Goal: Task Accomplishment & Management: Manage account settings

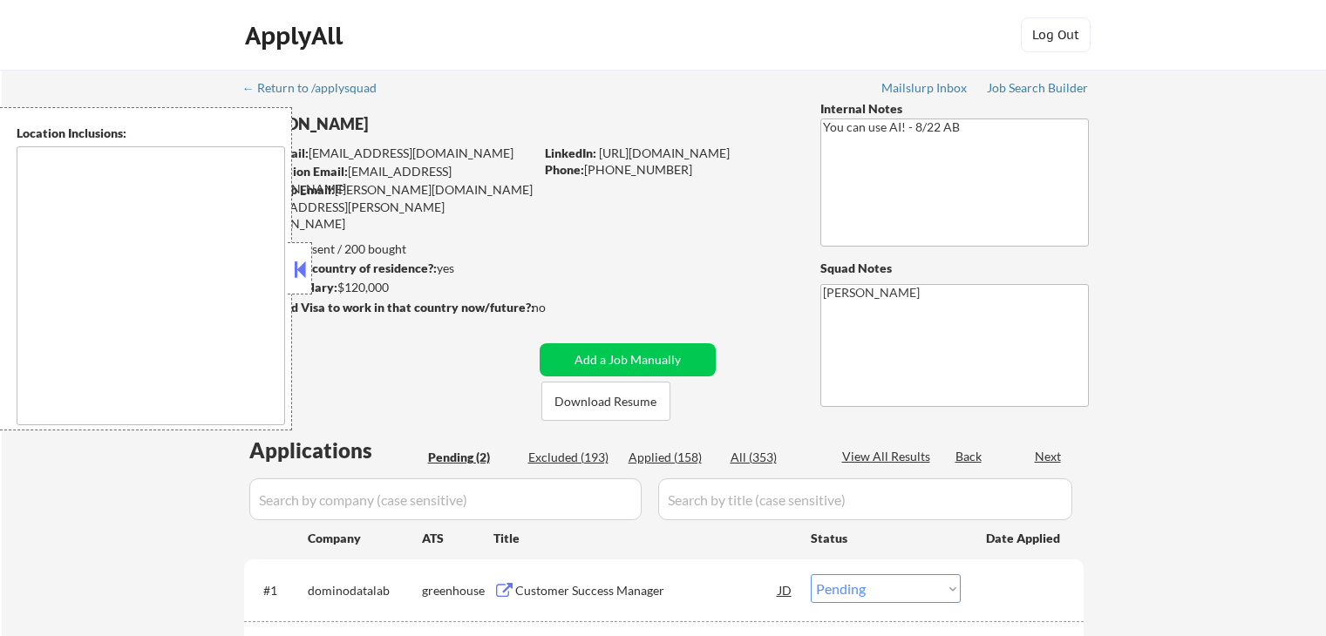
select select ""pending""
type textarea "[GEOGRAPHIC_DATA], [GEOGRAPHIC_DATA] [GEOGRAPHIC_DATA], [GEOGRAPHIC_DATA] [GEOG…"
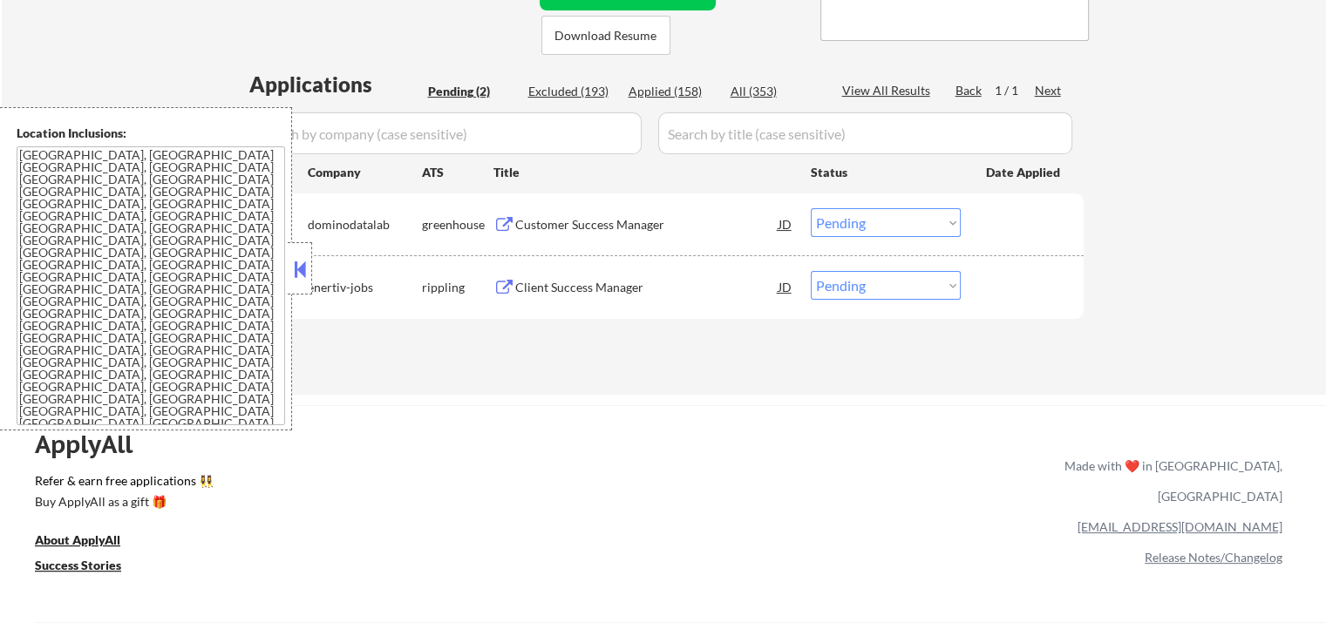
scroll to position [349, 0]
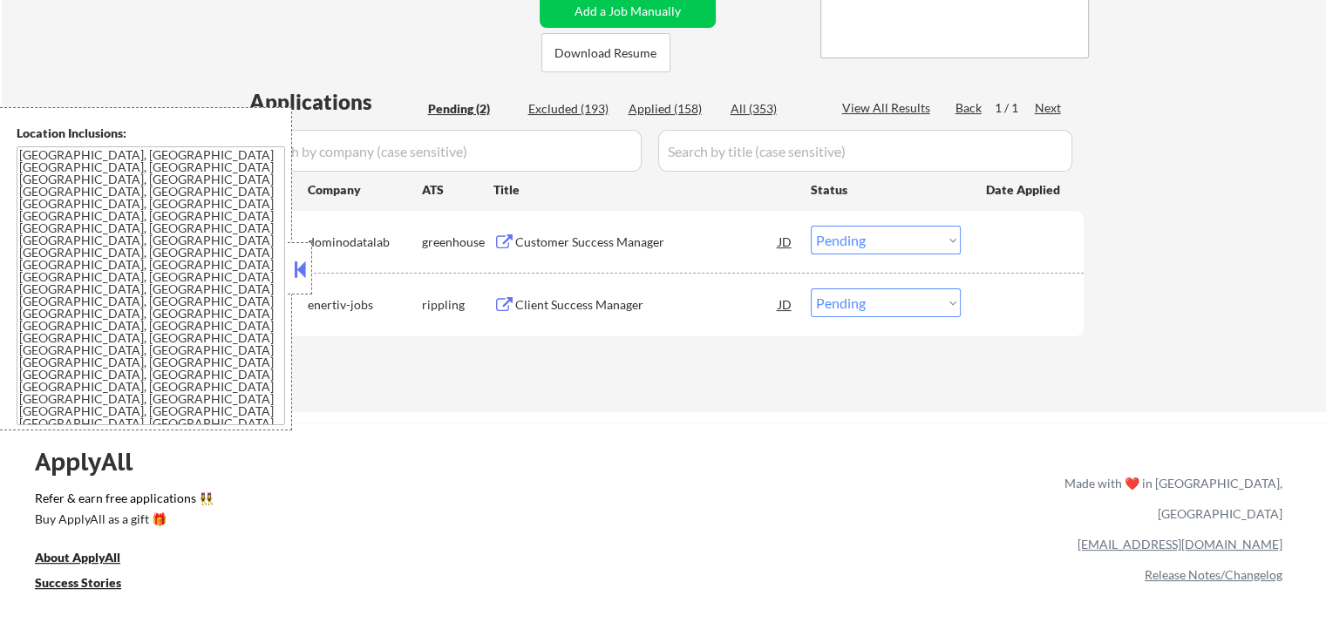
click at [532, 302] on div "Client Success Manager" at bounding box center [646, 304] width 263 height 17
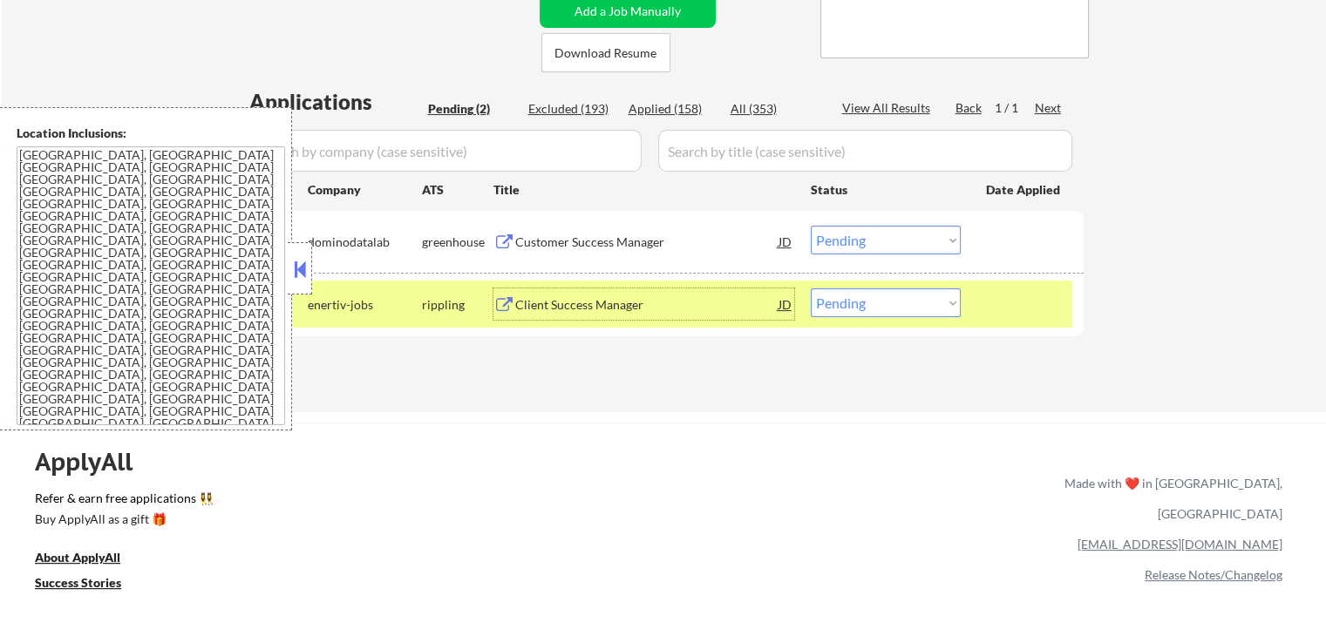
click at [547, 248] on div "Customer Success Manager" at bounding box center [646, 242] width 263 height 17
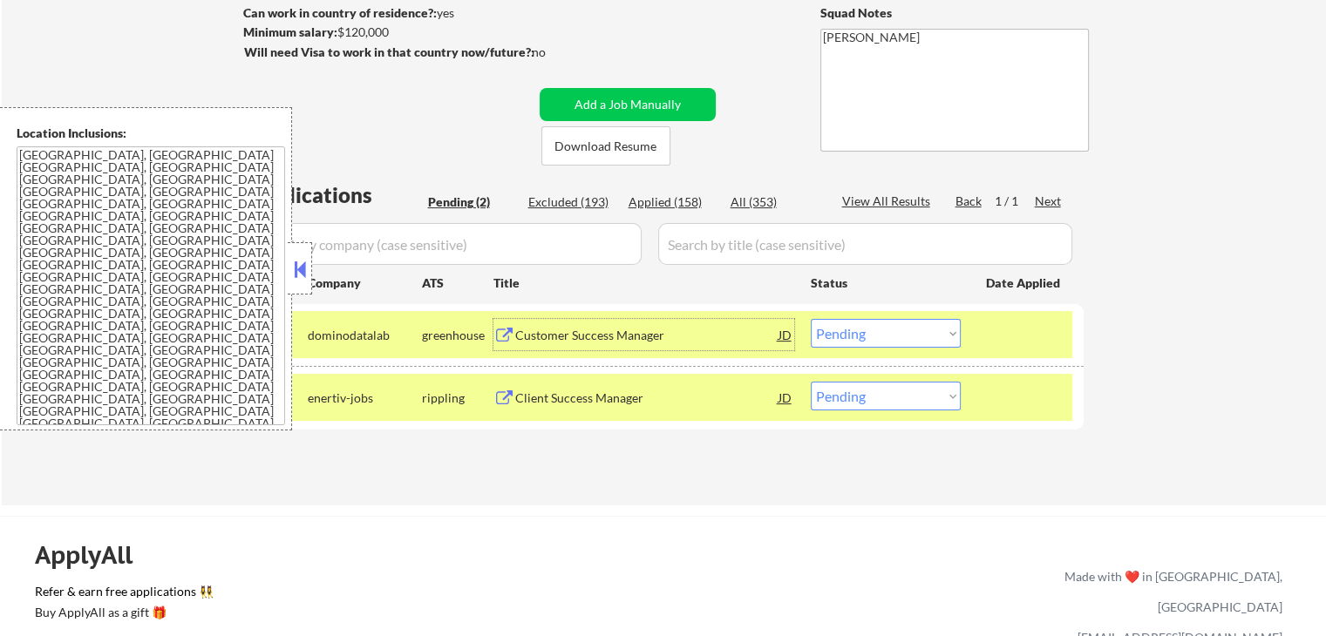
scroll to position [174, 0]
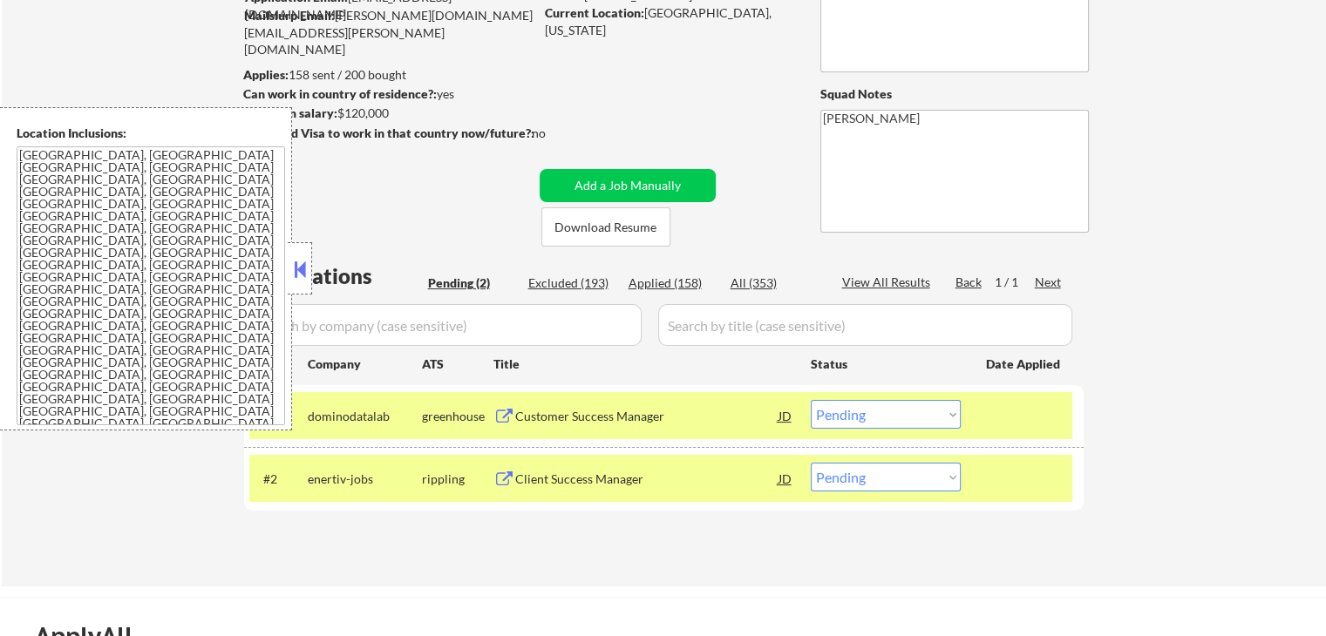
click at [303, 256] on button at bounding box center [299, 269] width 19 height 26
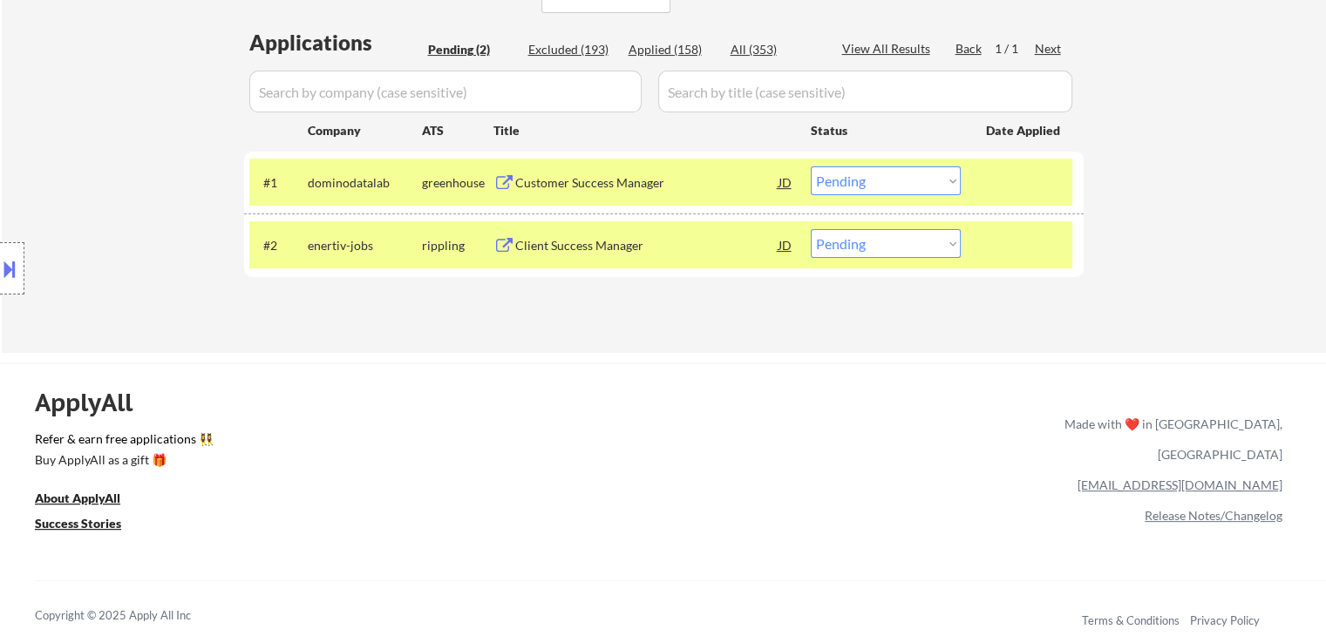
scroll to position [436, 0]
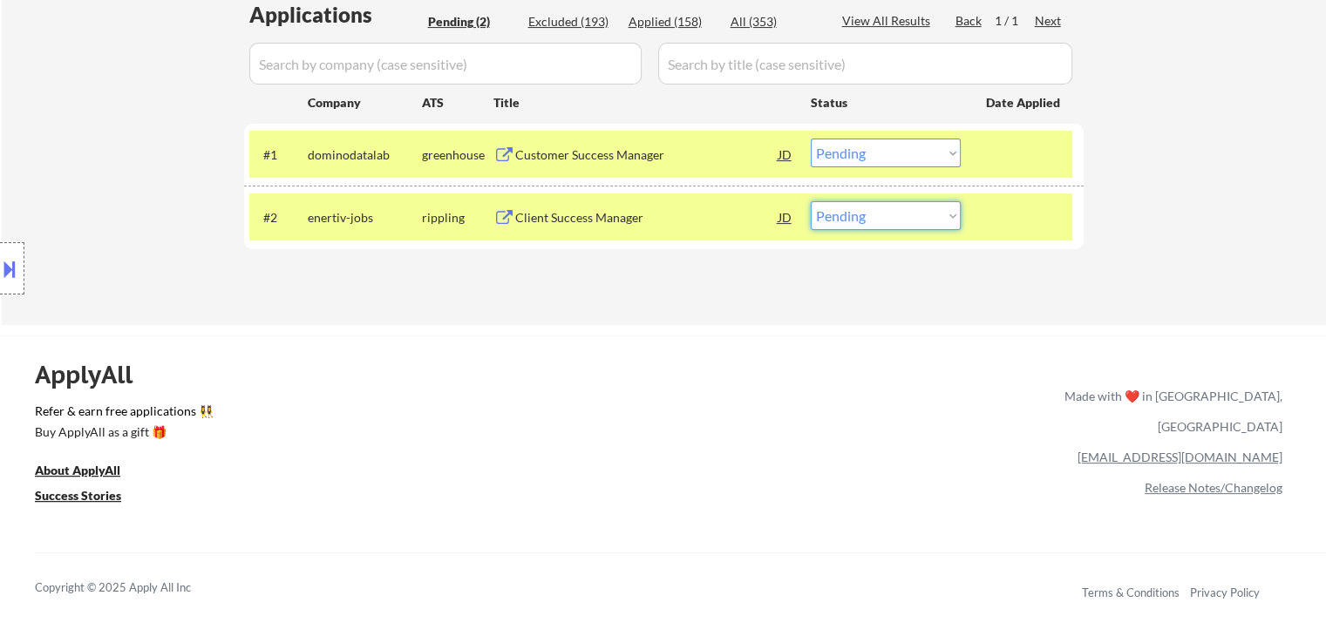
drag, startPoint x: 865, startPoint y: 213, endPoint x: 871, endPoint y: 228, distance: 16.0
click at [867, 214] on select "Choose an option... Pending Applied Excluded (Questions) Excluded (Expired) Exc…" at bounding box center [886, 215] width 150 height 29
select select ""applied""
click at [811, 201] on select "Choose an option... Pending Applied Excluded (Questions) Excluded (Expired) Exc…" at bounding box center [886, 215] width 150 height 29
click at [881, 155] on select "Choose an option... Pending Applied Excluded (Questions) Excluded (Expired) Exc…" at bounding box center [886, 153] width 150 height 29
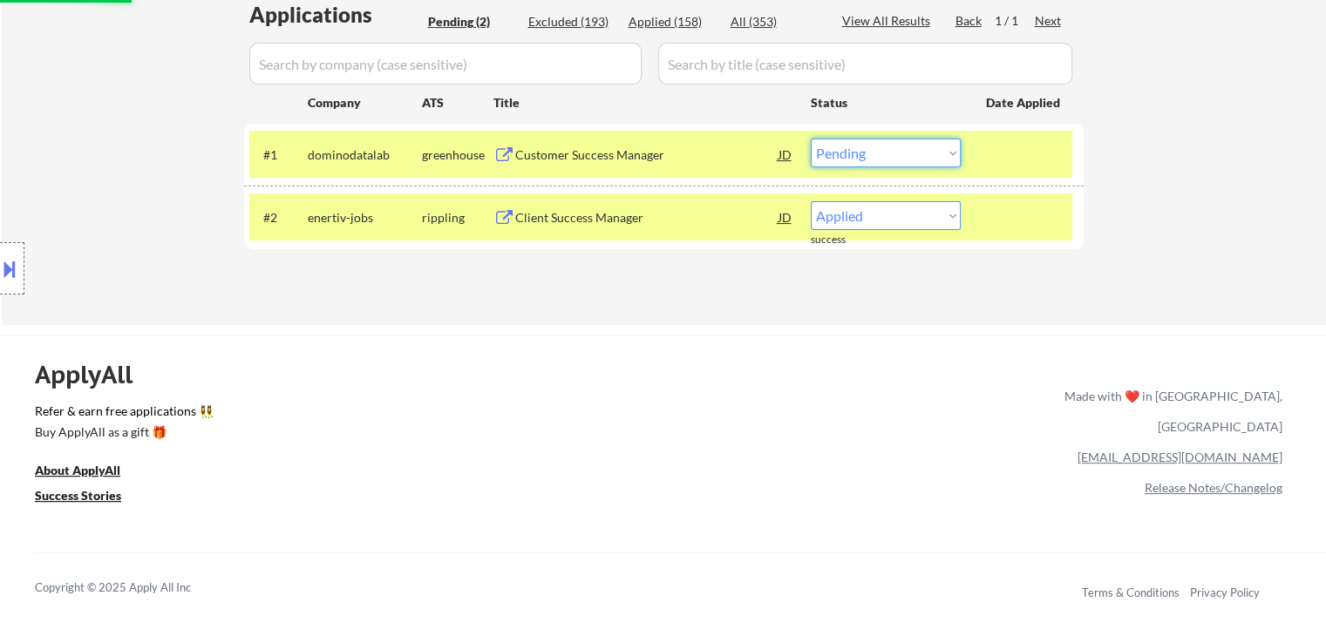
select select ""applied""
click at [811, 139] on select "Choose an option... Pending Applied Excluded (Questions) Excluded (Expired) Exc…" at bounding box center [886, 153] width 150 height 29
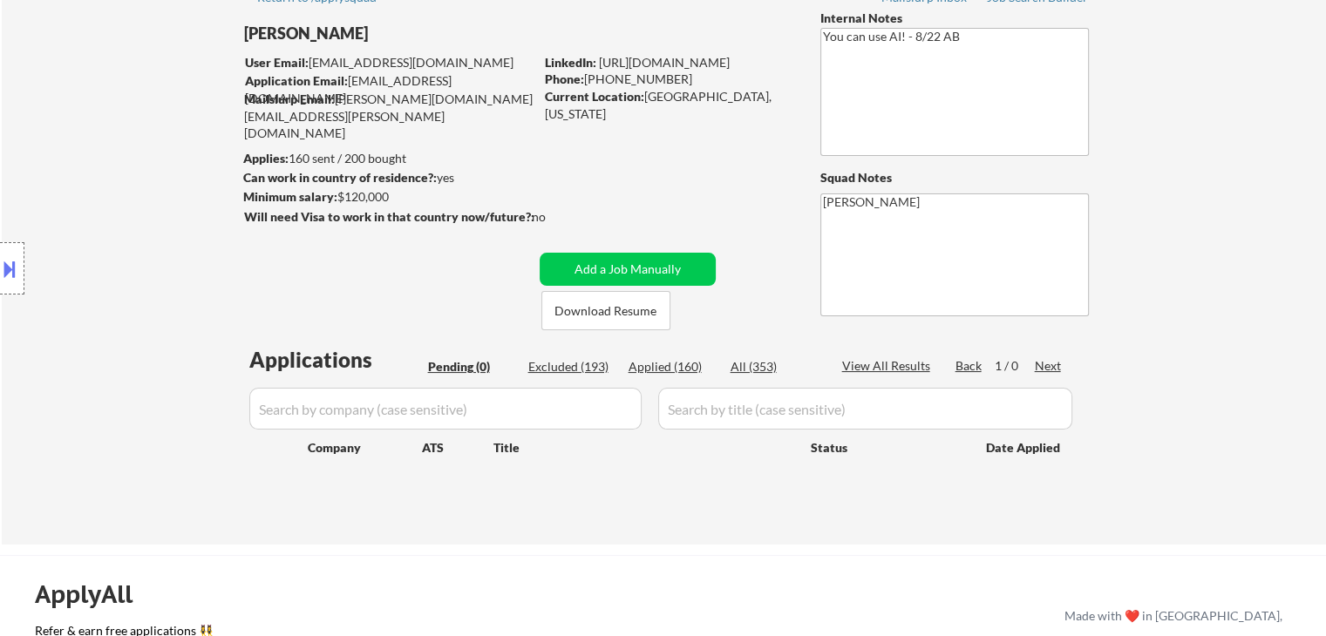
scroll to position [87, 0]
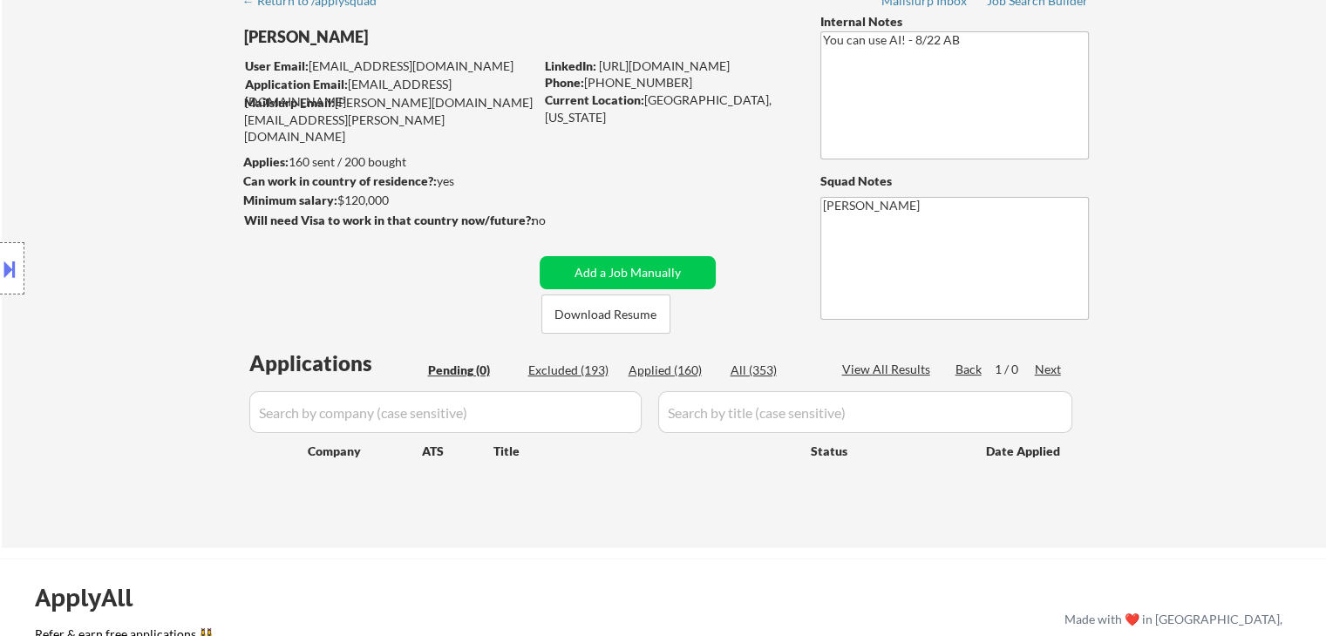
click at [687, 370] on div "Applied (160)" at bounding box center [671, 370] width 87 height 17
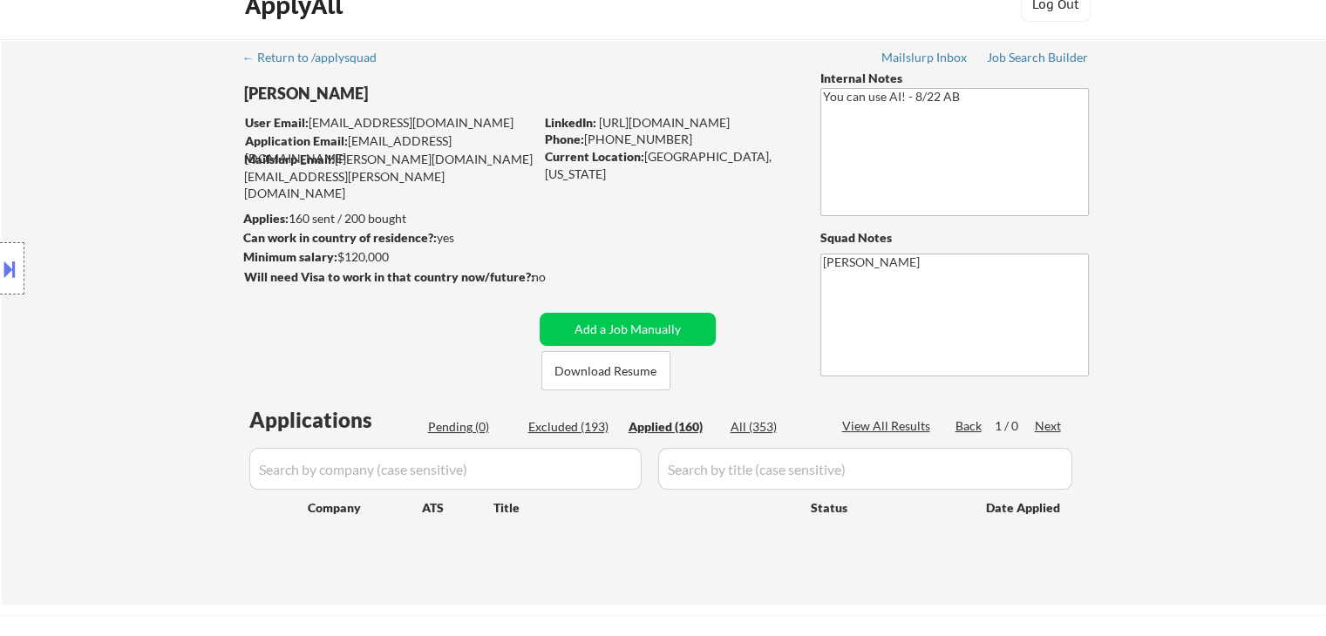
scroll to position [0, 0]
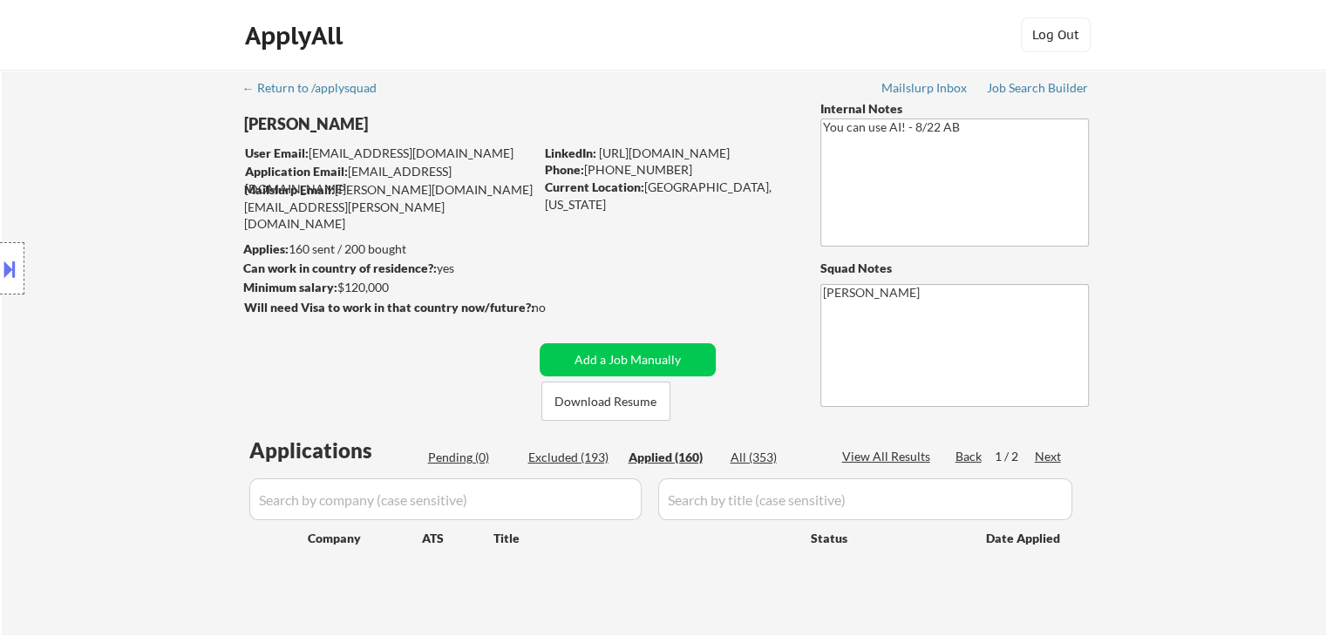
select select ""applied""
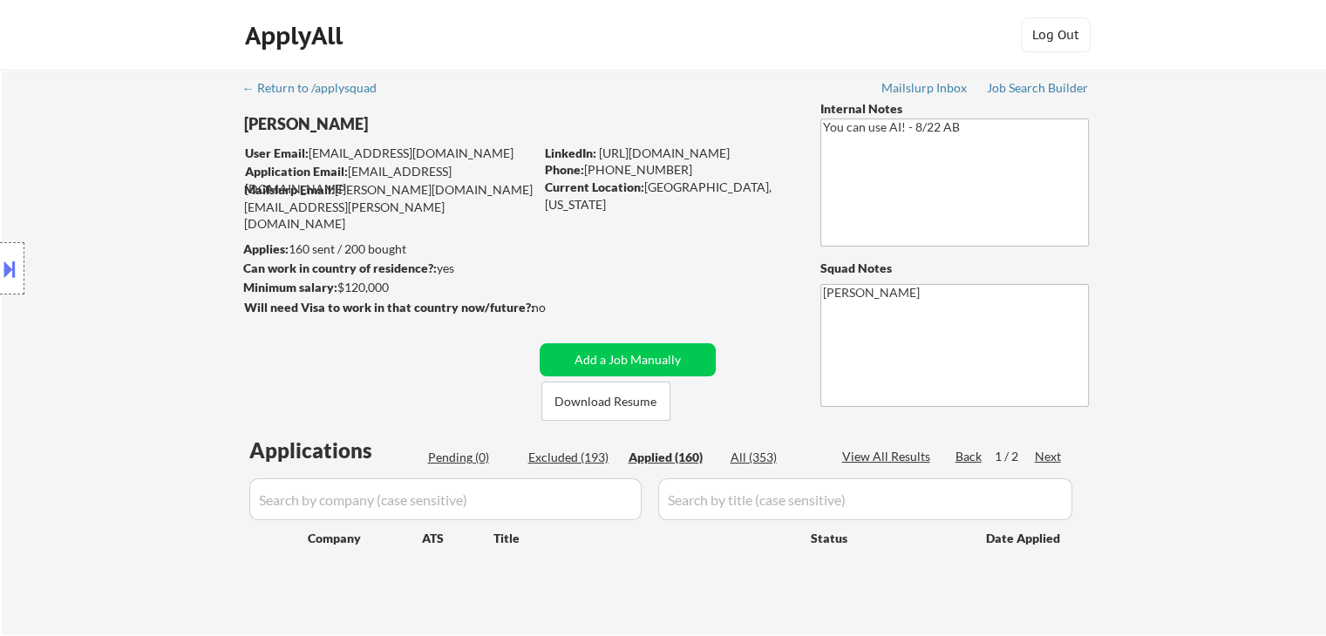
select select ""applied""
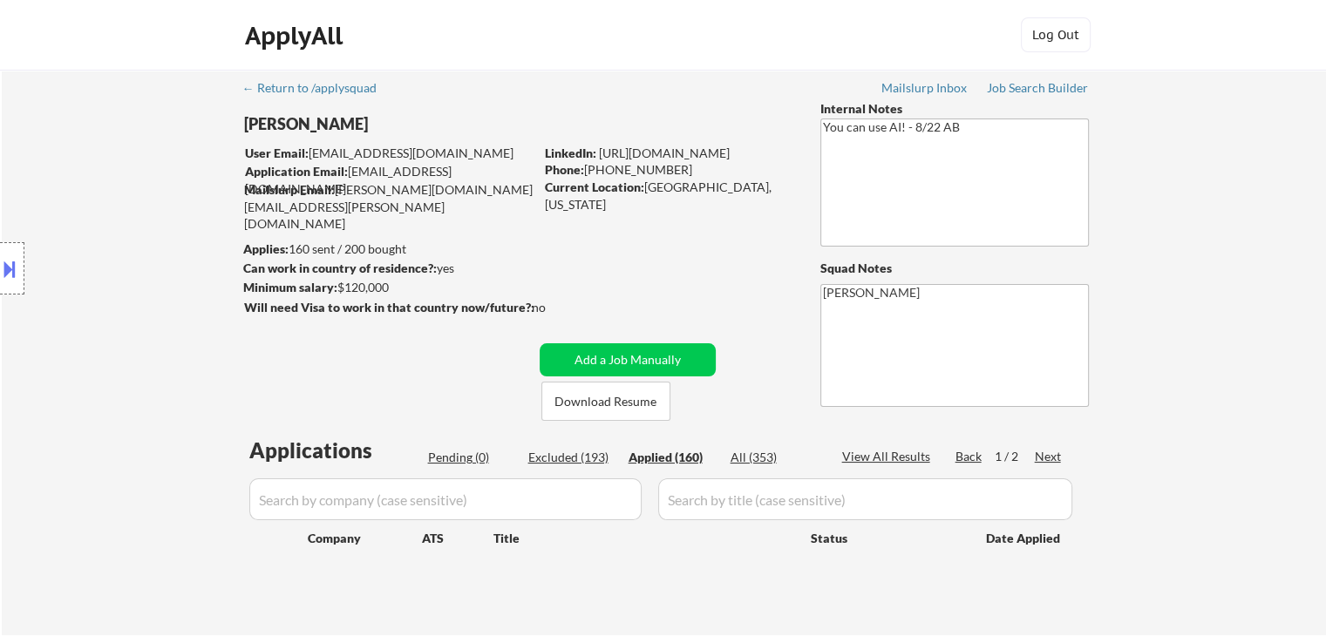
select select ""applied""
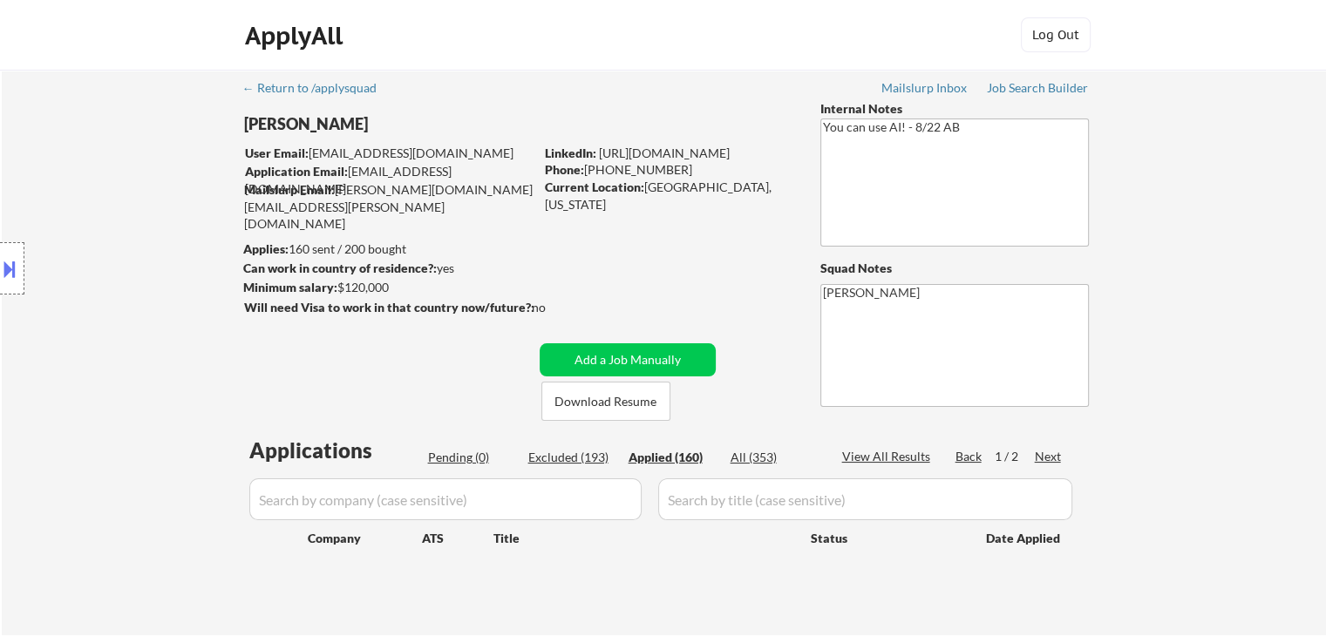
select select ""applied""
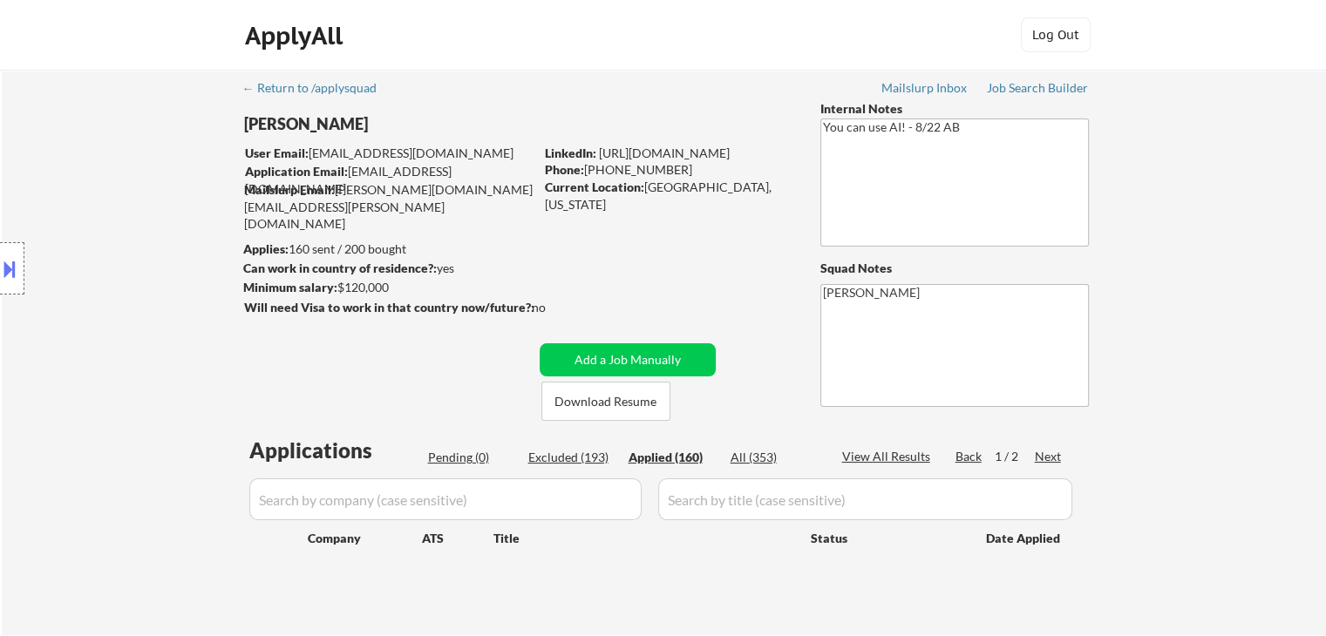
select select ""applied""
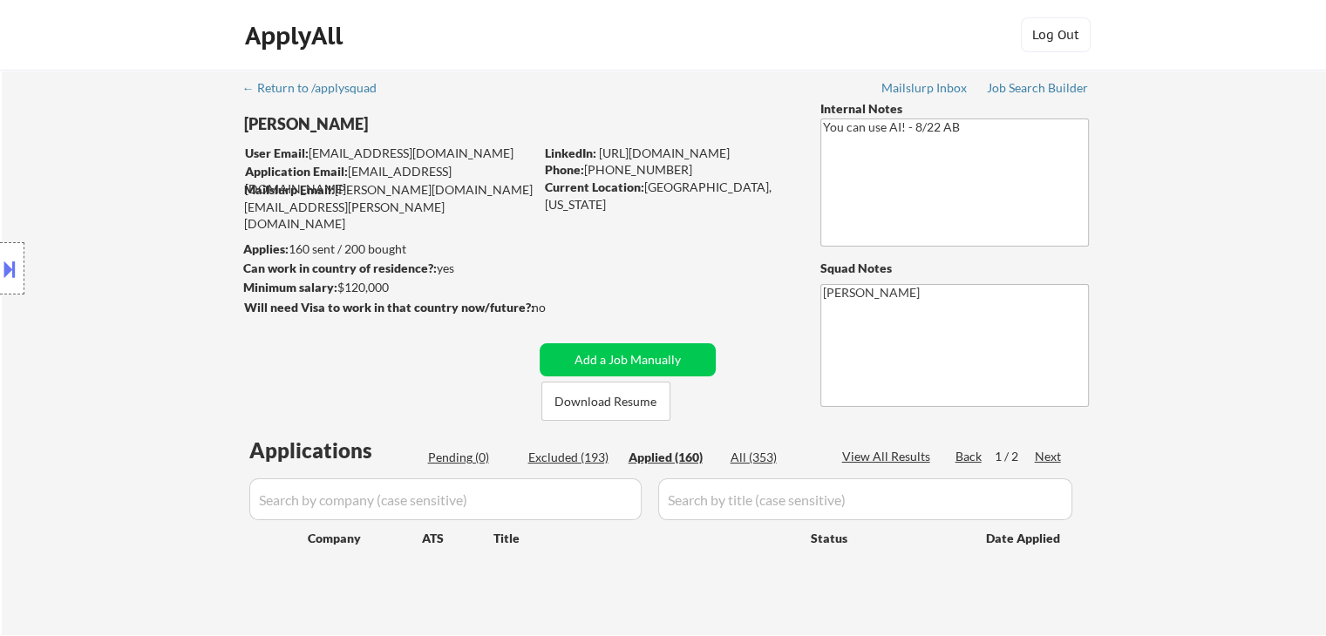
select select ""applied""
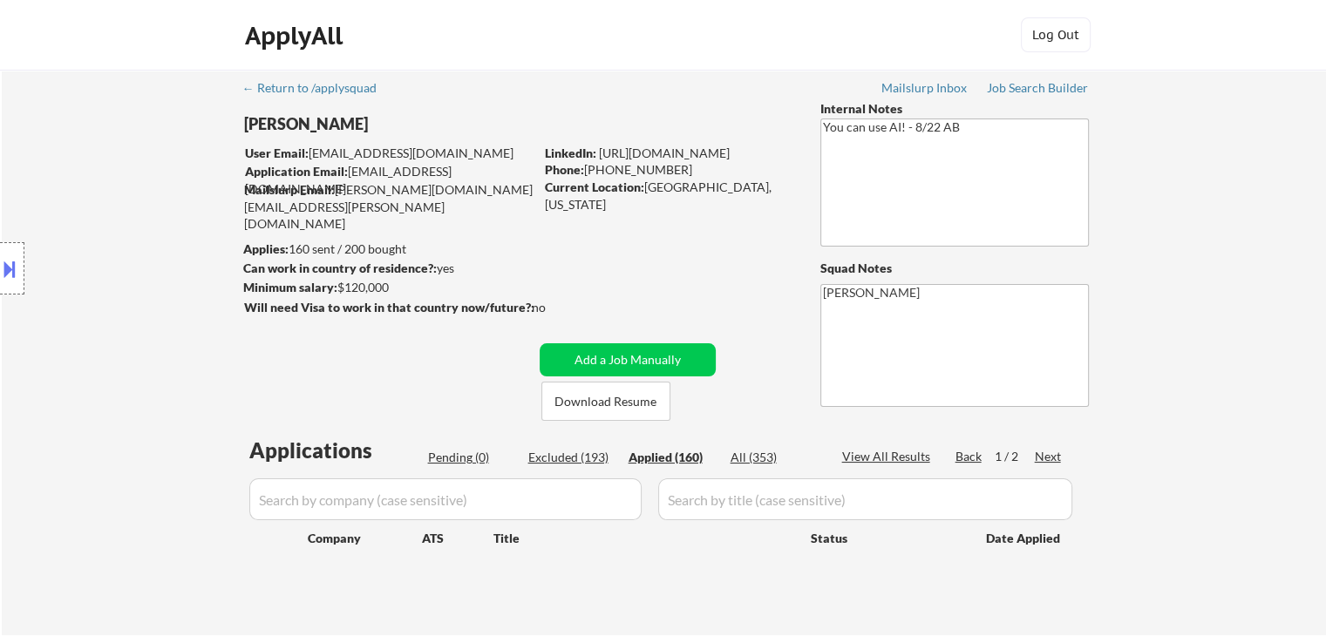
select select ""applied""
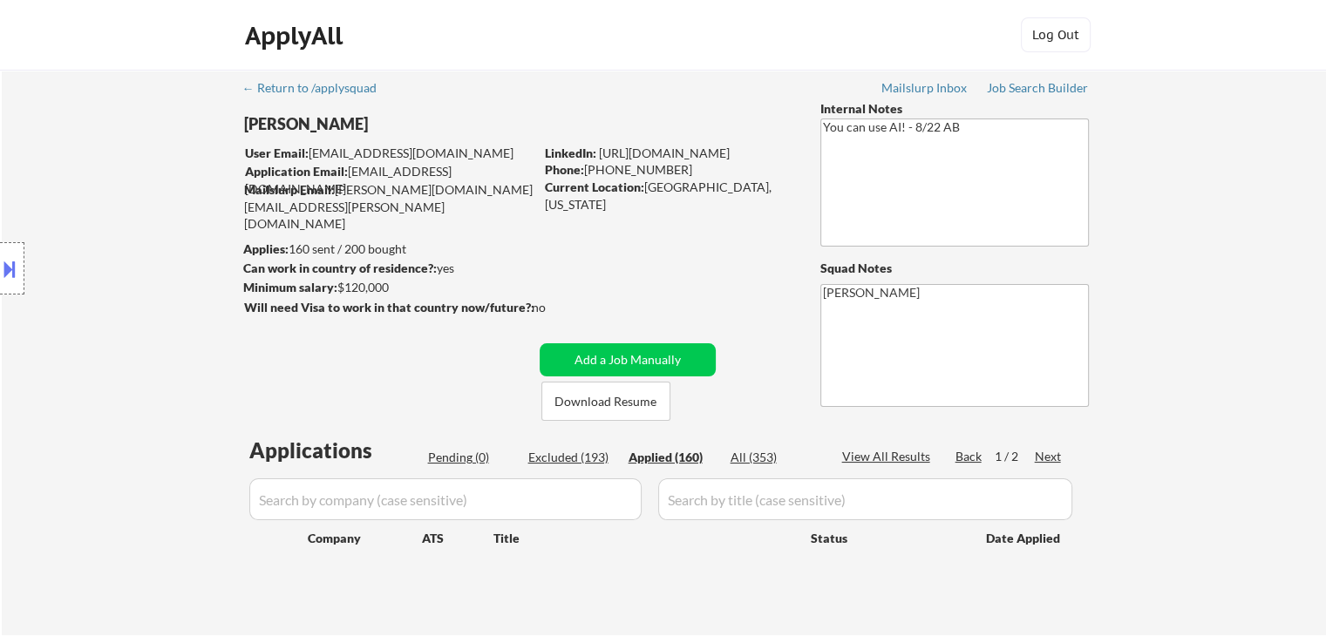
select select ""applied""
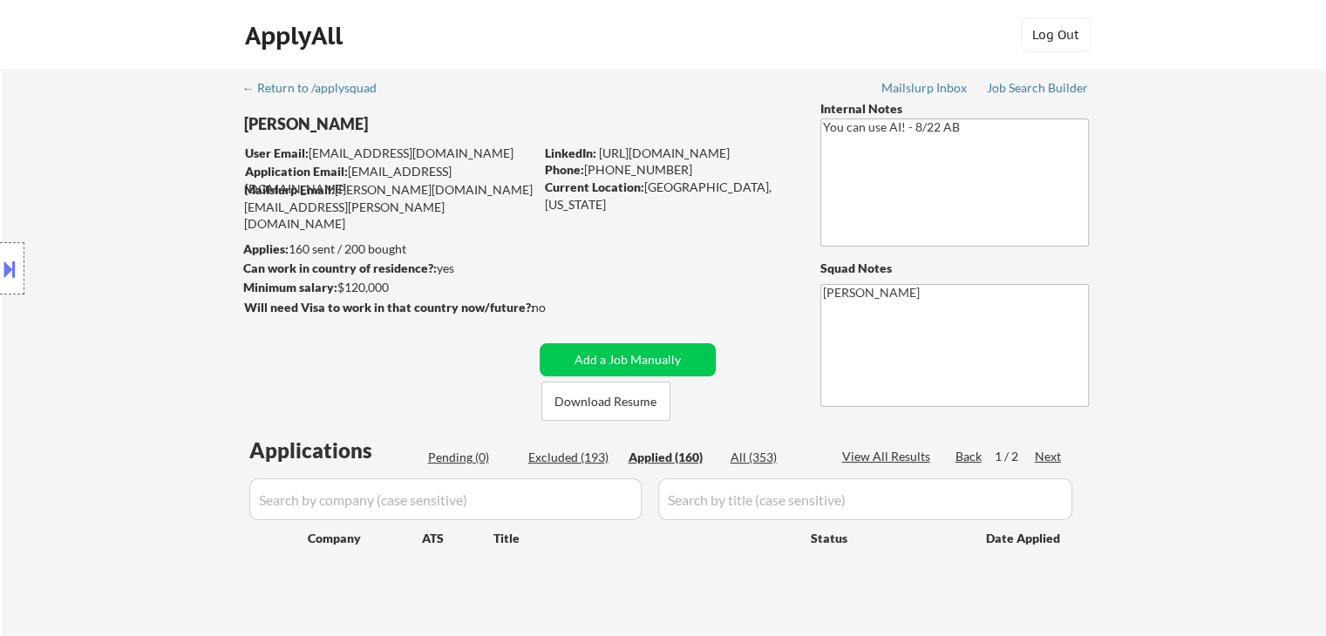
select select ""applied""
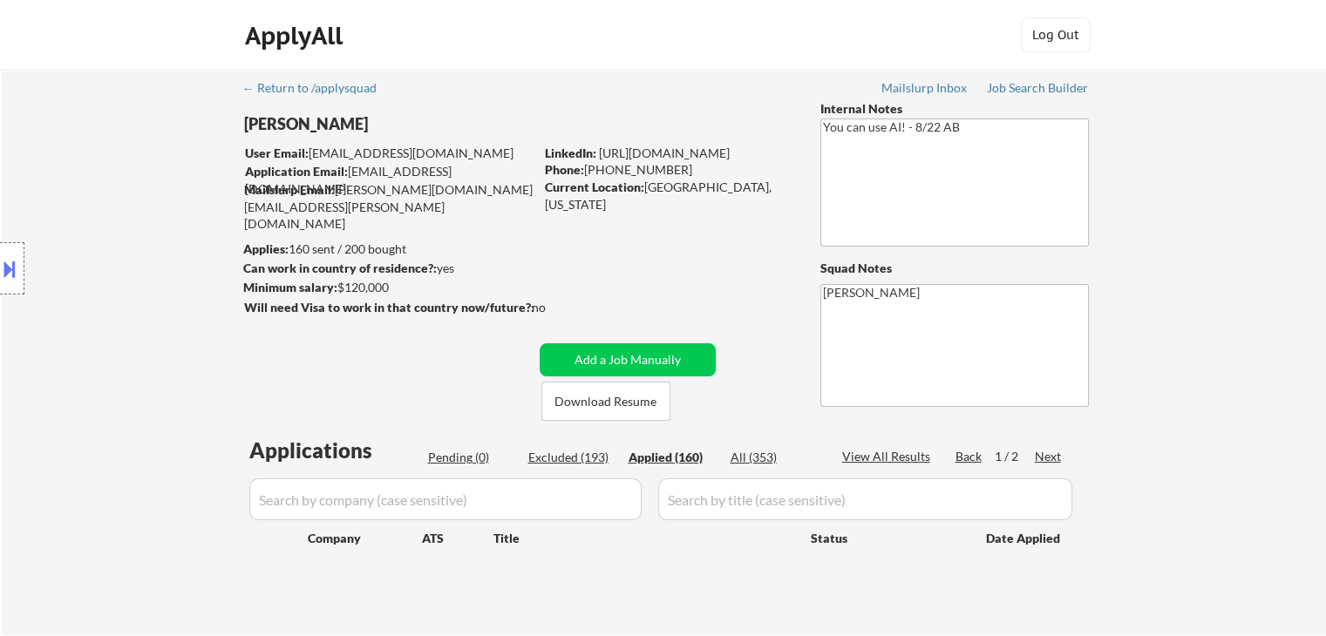
select select ""applied""
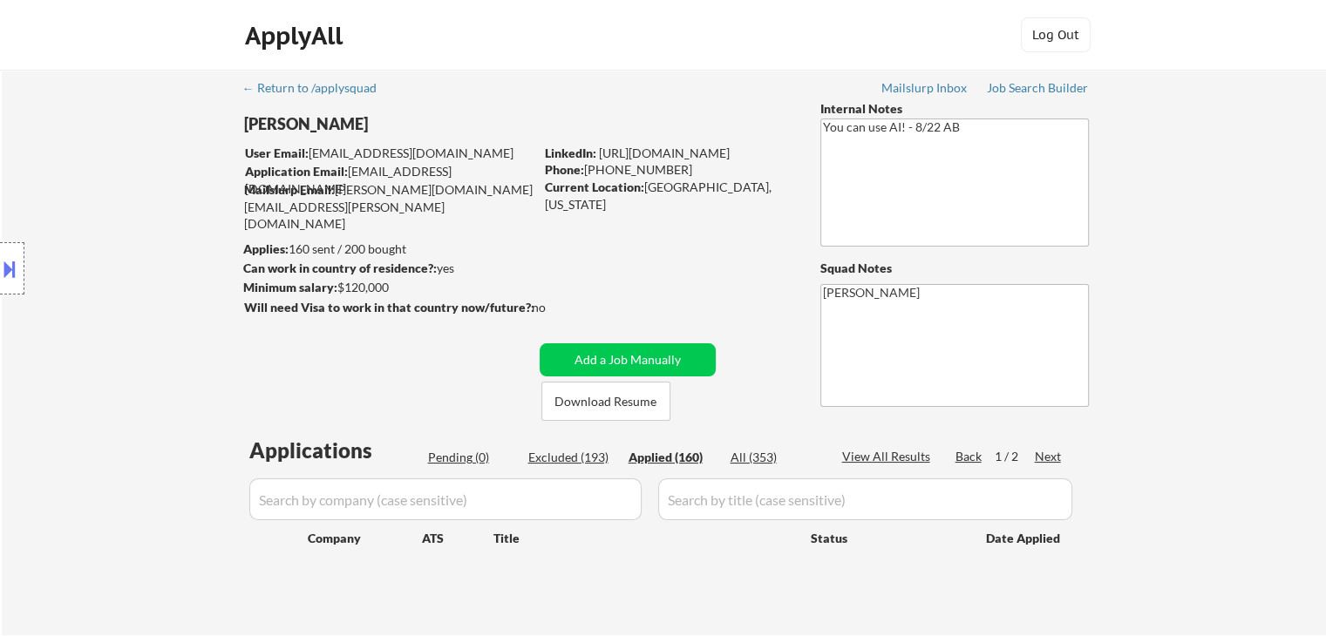
select select ""applied""
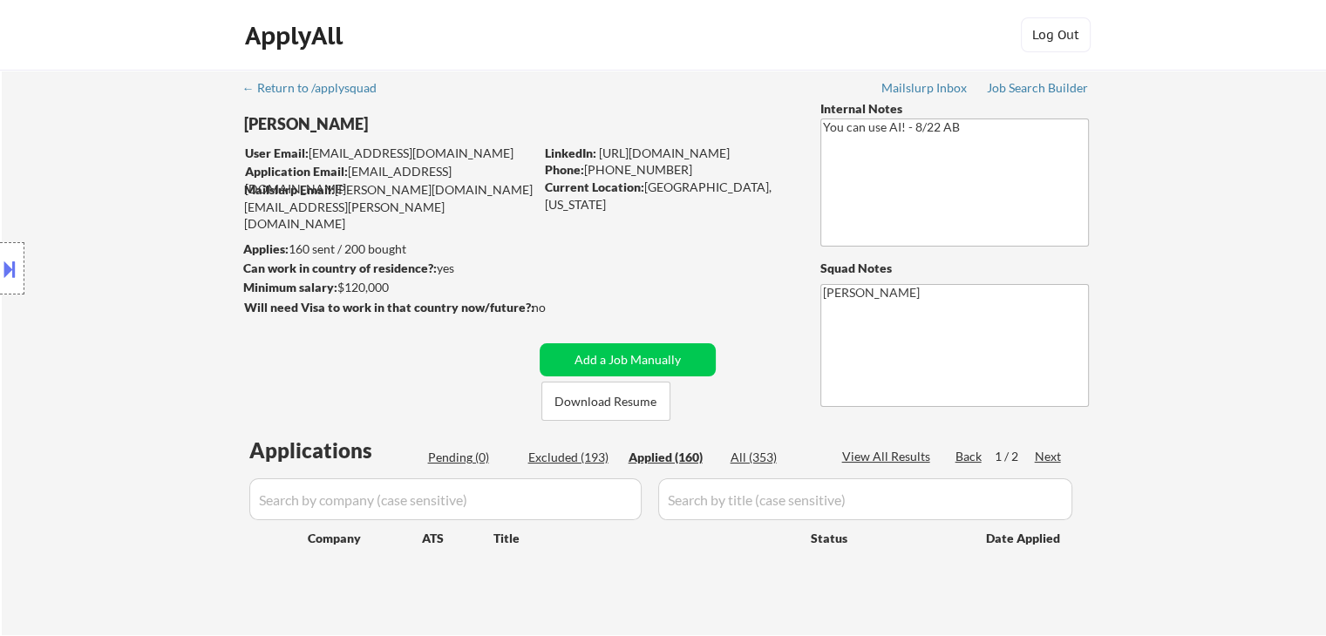
select select ""applied""
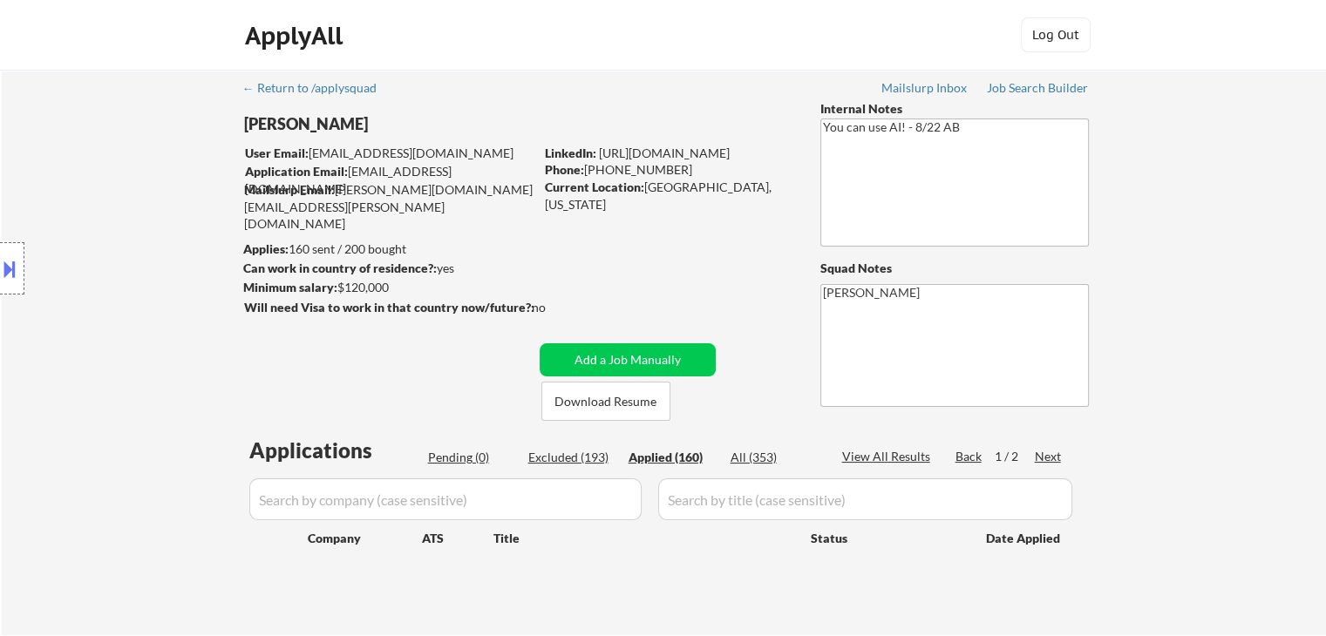
select select ""applied""
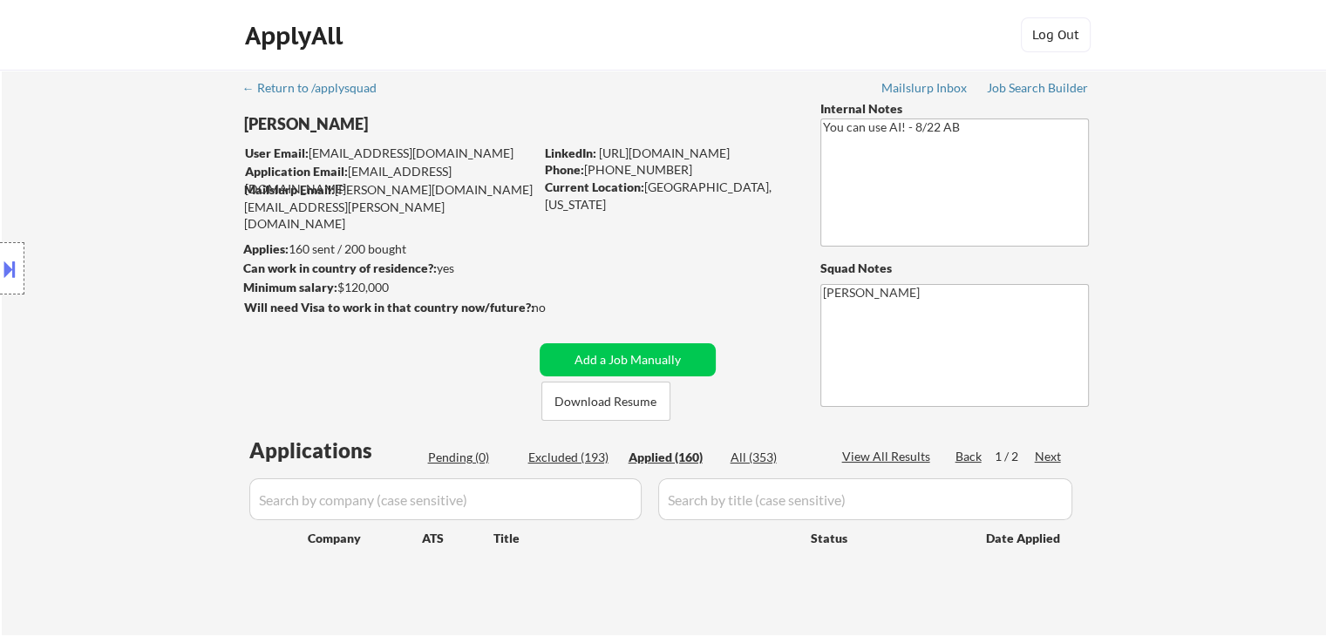
select select ""applied""
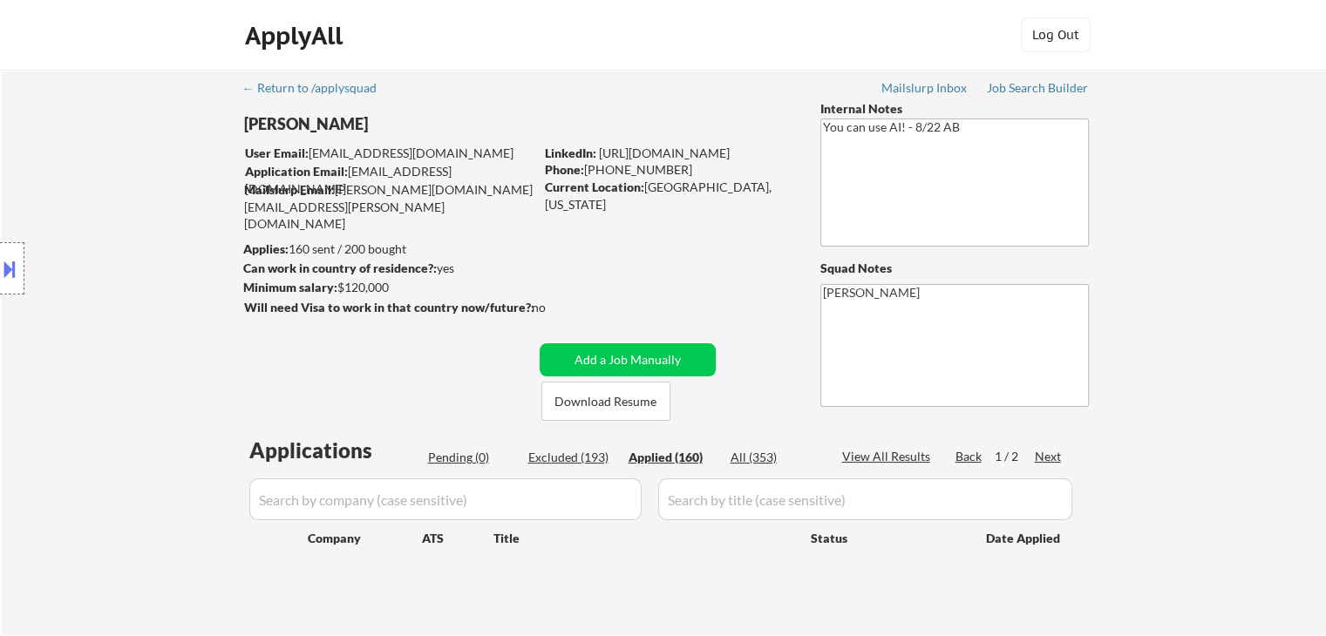
select select ""applied""
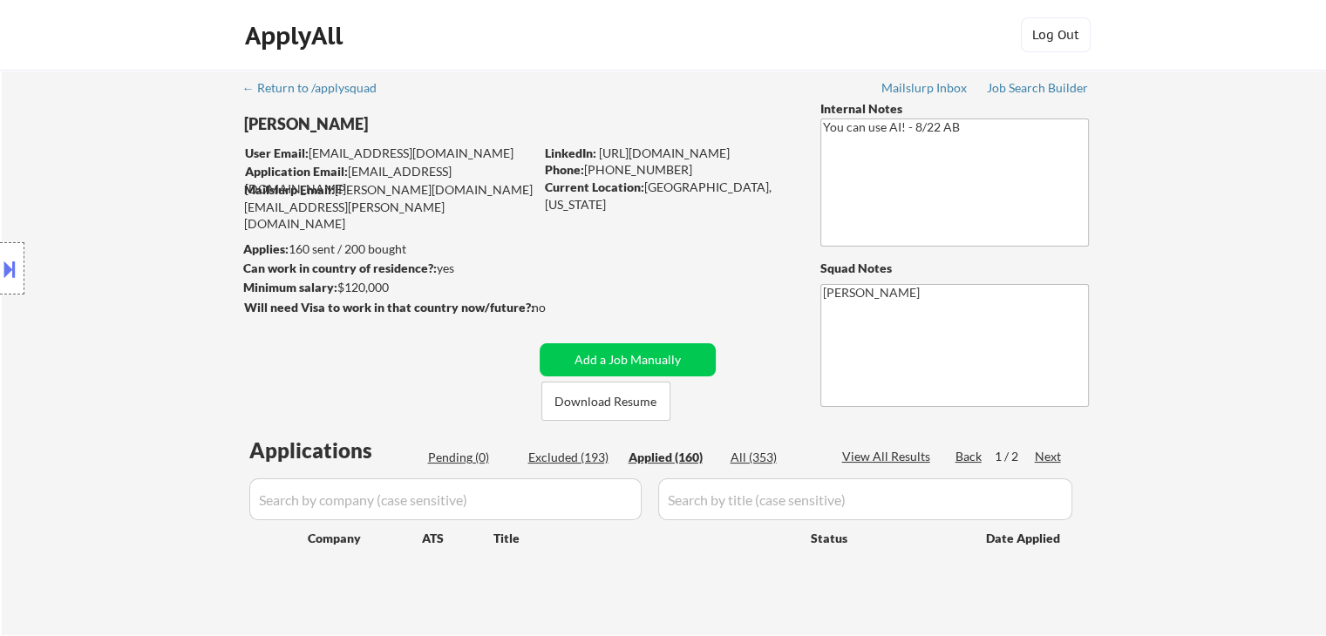
select select ""applied""
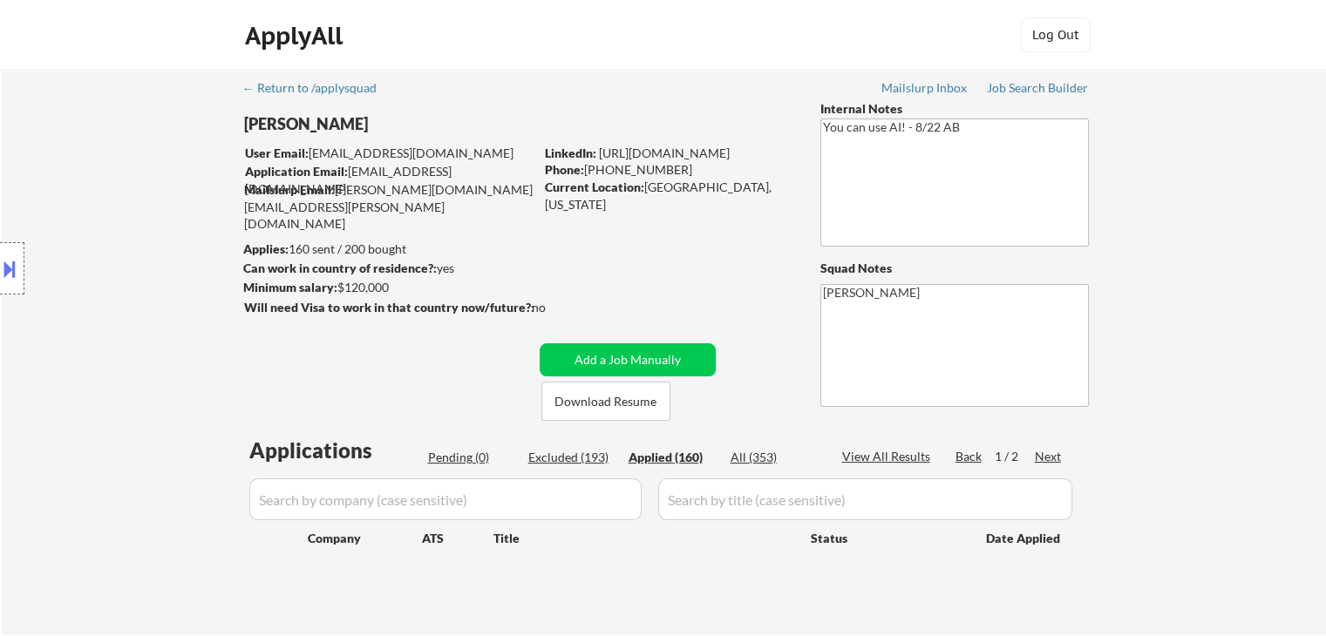
select select ""applied""
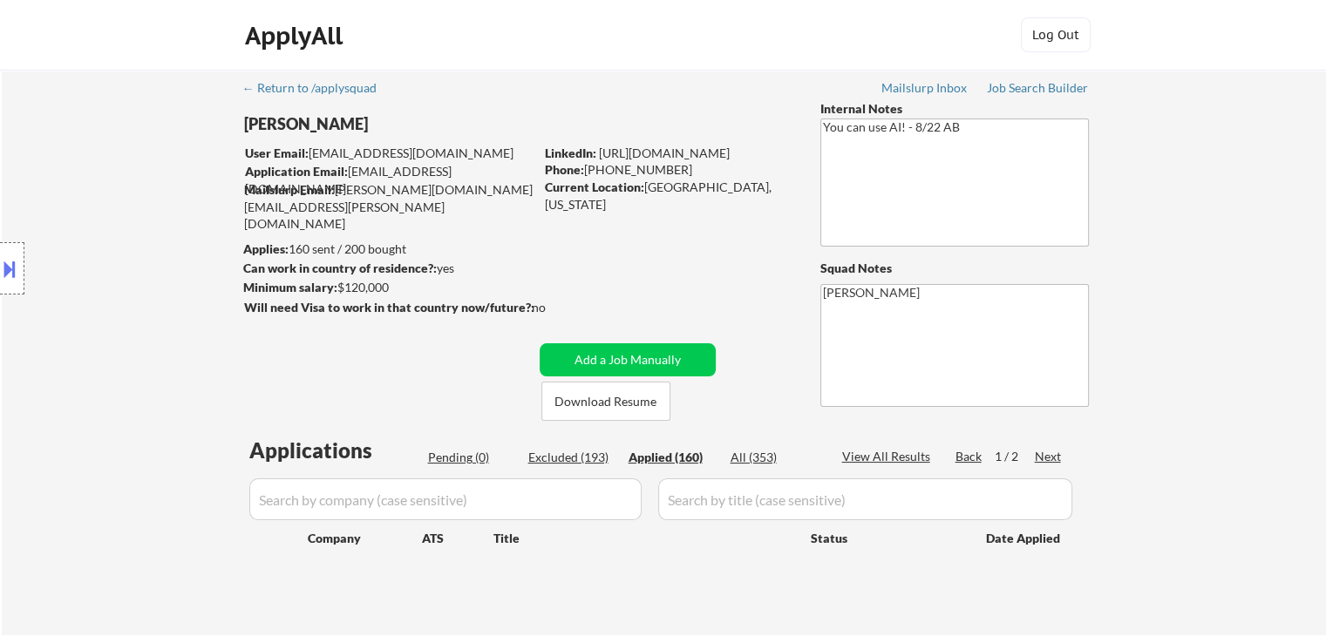
select select ""applied""
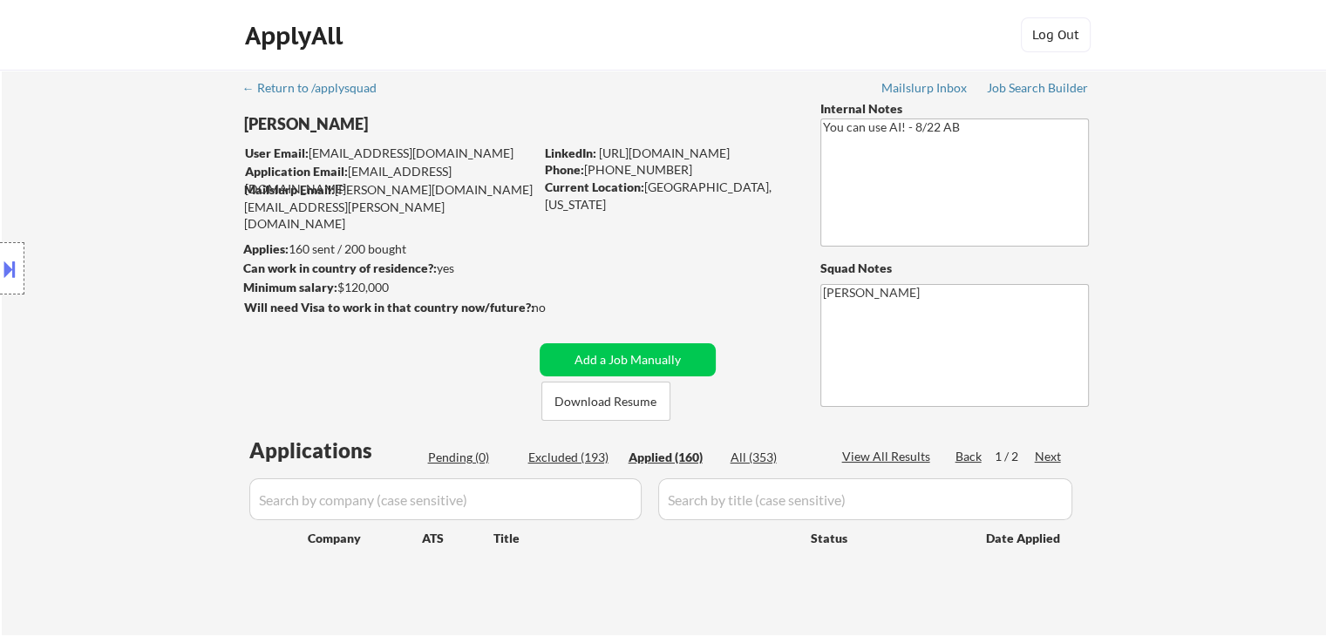
select select ""applied""
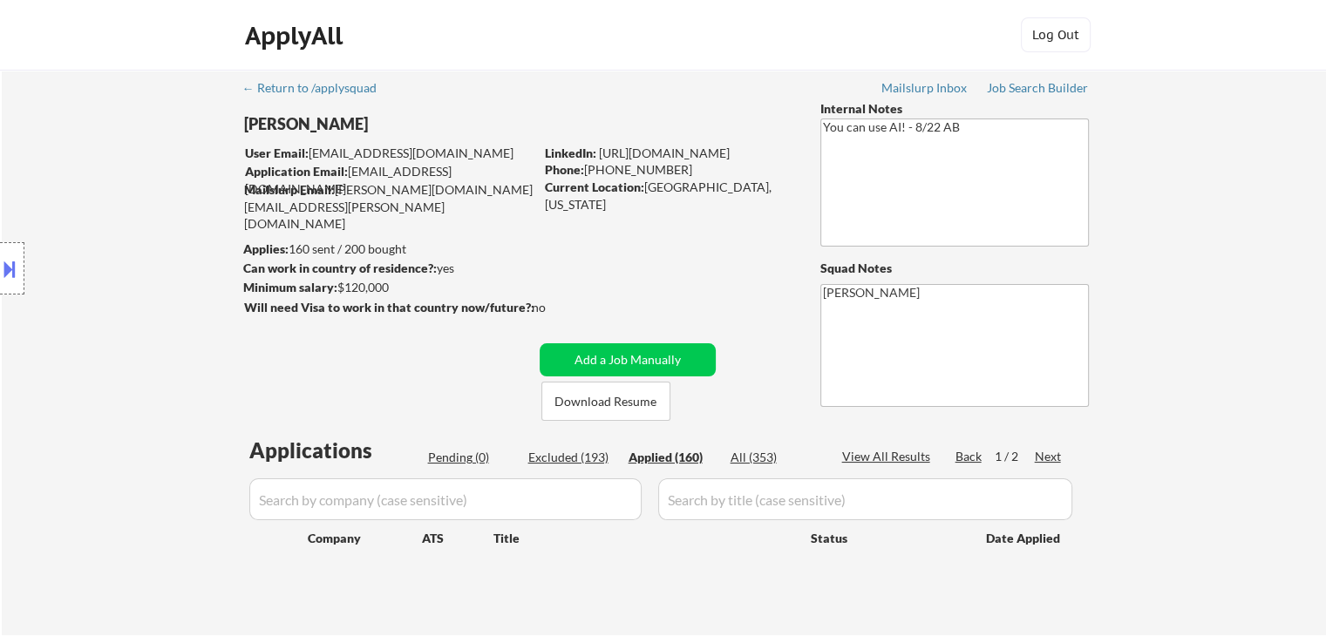
select select ""applied""
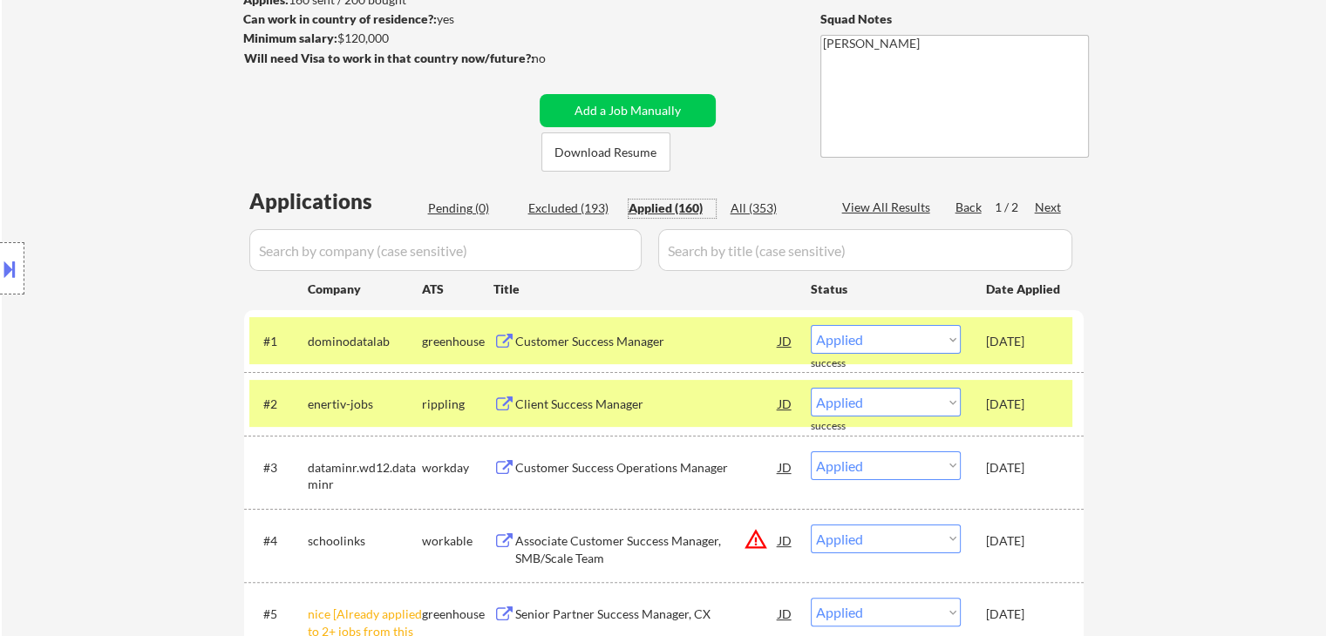
scroll to position [262, 0]
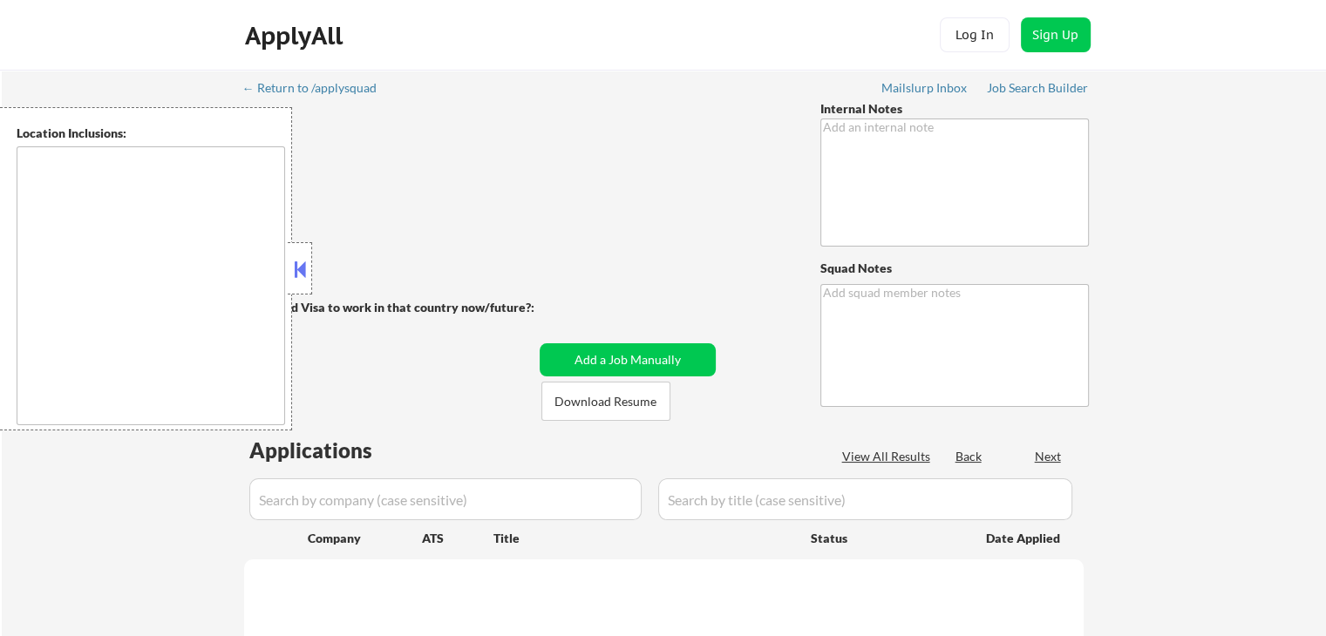
type textarea "🤖 AI Answers OK! 🔎 You may manually find jobs for him if needed -- he is in a b…"
type textarea "[PERSON_NAME]"
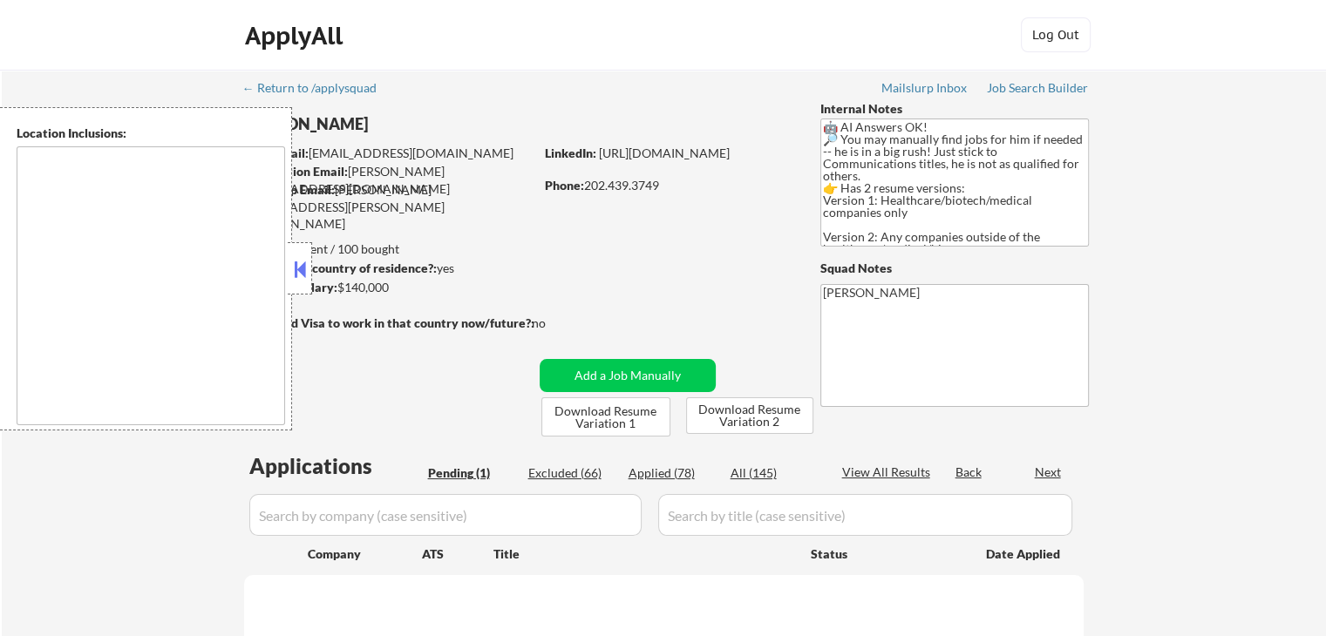
type textarea "[GEOGRAPHIC_DATA], [GEOGRAPHIC_DATA] [GEOGRAPHIC_DATA], [GEOGRAPHIC_DATA] [GEOG…"
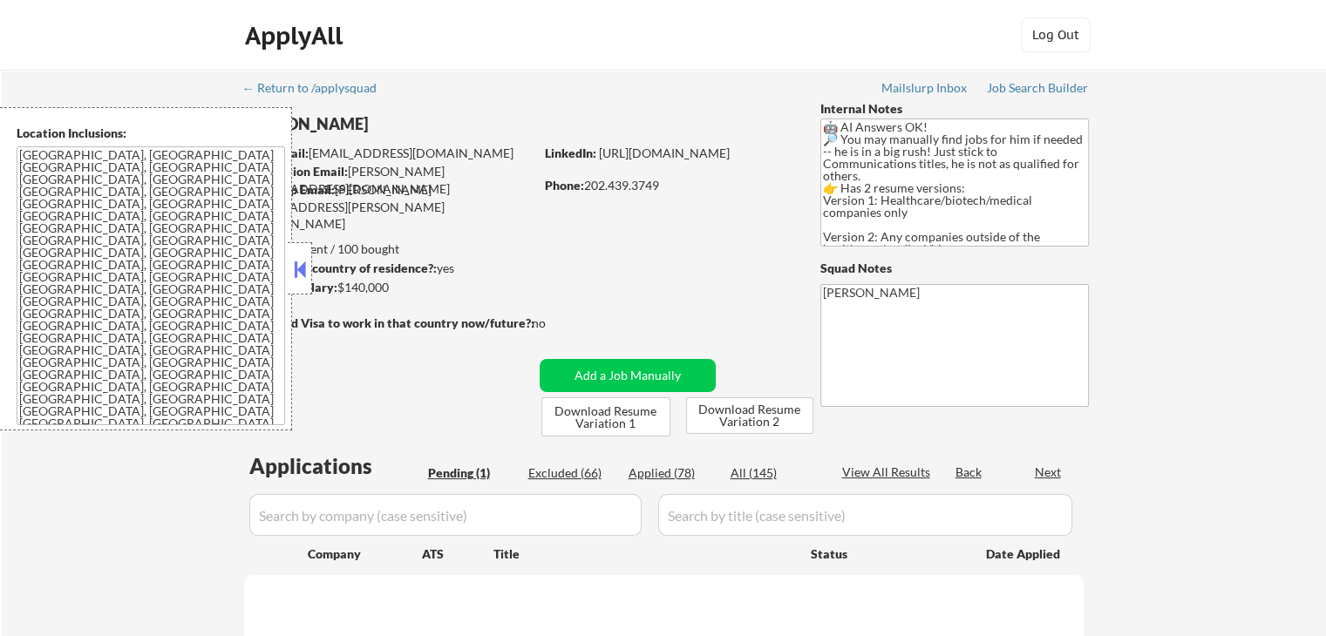
select select ""pending""
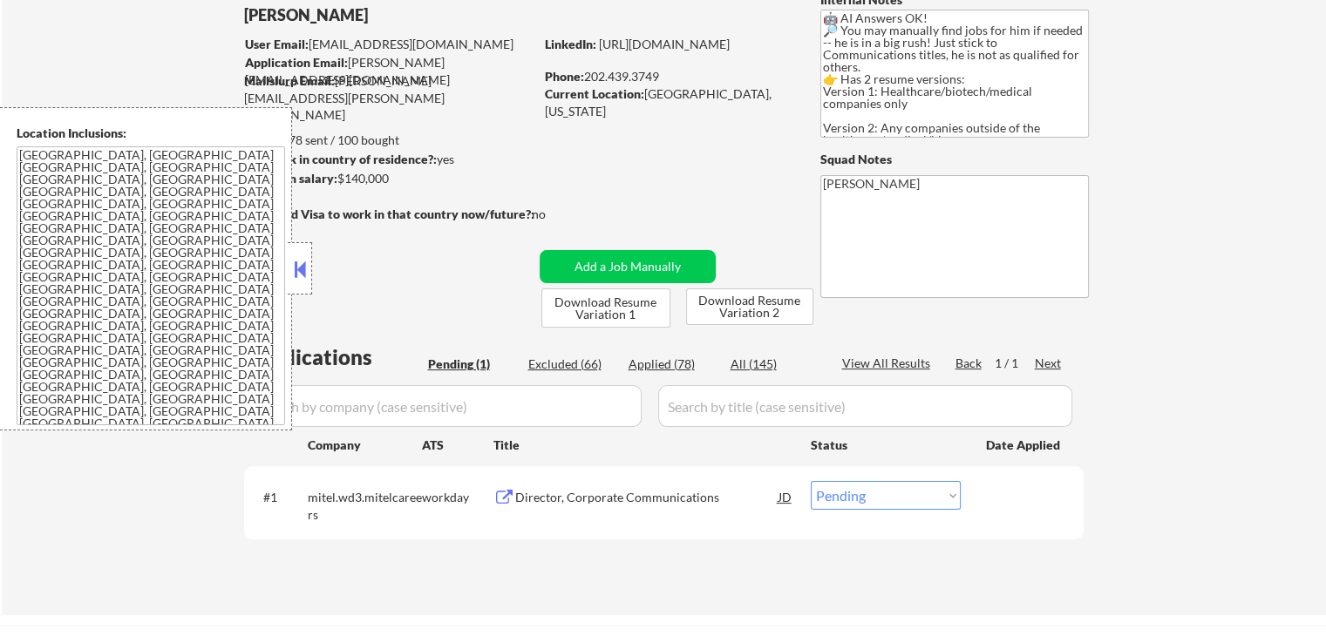
scroll to position [262, 0]
